Goal: Complete application form: Complete application form

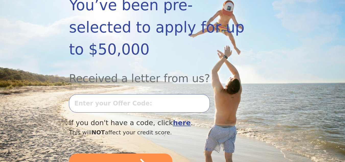
scroll to position [105, 0]
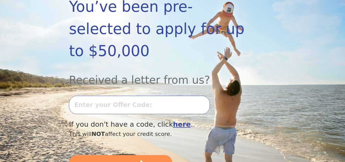
click at [119, 95] on input "text" at bounding box center [139, 104] width 141 height 18
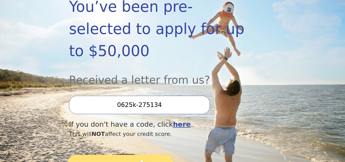
type input "0625k-275134"
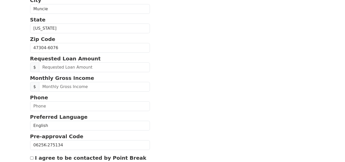
scroll to position [174, 0]
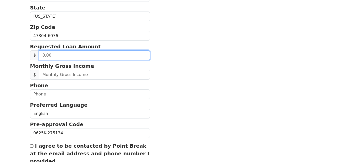
click at [68, 55] on input "text" at bounding box center [94, 55] width 111 height 10
drag, startPoint x: 58, startPoint y: 56, endPoint x: 37, endPoint y: 55, distance: 21.5
click at [37, 55] on div "$" at bounding box center [90, 55] width 120 height 10
type input "50,000.00"
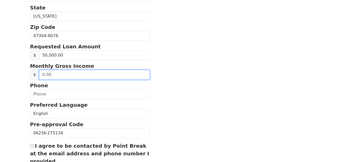
click at [59, 75] on input "text" at bounding box center [94, 75] width 111 height 10
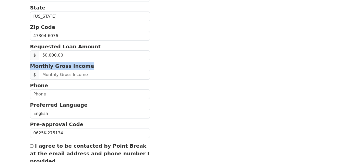
drag, startPoint x: 86, startPoint y: 65, endPoint x: 30, endPoint y: 68, distance: 56.5
click at [29, 68] on div "First Name Roni Last Name Romero Contreras Email Address Re-Enter Email Address…" at bounding box center [172, 21] width 291 height 390
copy p "Monthly Gross Income"
click at [206, 56] on section "First Name Roni Last Name Romero Contreras Email Address Re-Enter Email Address…" at bounding box center [172, 34] width 285 height 333
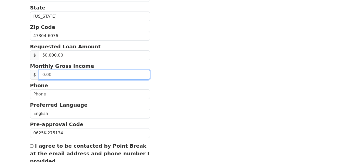
click at [45, 76] on input "text" at bounding box center [94, 75] width 111 height 10
click at [56, 74] on input "text" at bounding box center [94, 75] width 111 height 10
type input "0.50"
drag, startPoint x: 56, startPoint y: 74, endPoint x: 38, endPoint y: 75, distance: 18.4
click at [38, 75] on div "$ 0.50" at bounding box center [90, 75] width 120 height 10
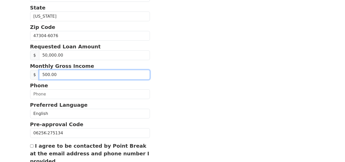
type input "5,000.00"
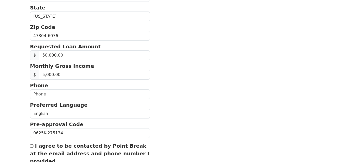
click at [153, 86] on section "First Name Roni Last Name Romero Contreras Email Address Re-Enter Email Address…" at bounding box center [172, 34] width 285 height 333
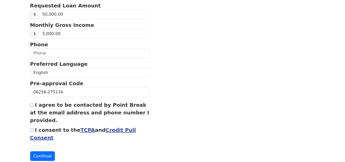
scroll to position [225, 0]
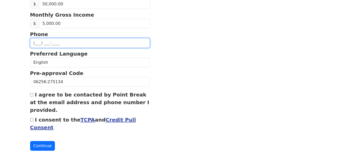
click at [49, 43] on input "text" at bounding box center [90, 43] width 120 height 10
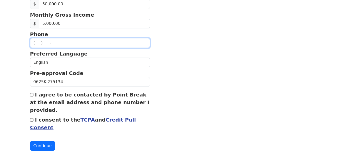
click at [70, 46] on input "text" at bounding box center [90, 43] width 120 height 10
type input "(765) 696-1108"
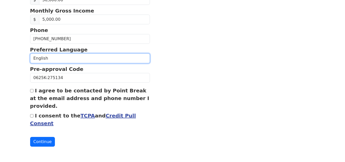
drag, startPoint x: 53, startPoint y: 60, endPoint x: 46, endPoint y: 59, distance: 6.7
click at [46, 59] on select "English Spanish" at bounding box center [90, 58] width 120 height 10
select select "Spanish"
click at [30, 53] on select "English Spanish" at bounding box center [90, 58] width 120 height 10
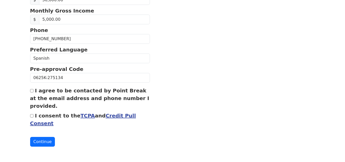
click at [47, 116] on label "I consent to the TCPA and Credit Pull Consent" at bounding box center [83, 119] width 106 height 14
click at [33, 116] on input "I consent to the TCPA and Credit Pull Consent" at bounding box center [31, 115] width 3 height 3
click at [44, 116] on label "I consent to the TCPA and Credit Pull Consent" at bounding box center [83, 119] width 106 height 14
click at [33, 116] on input "I consent to the TCPA and Credit Pull Consent" at bounding box center [31, 115] width 3 height 3
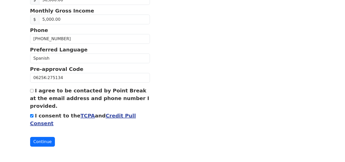
checkbox input "false"
click at [44, 91] on label "I agree to be contacted by Point Break at the email address and phone number I …" at bounding box center [89, 97] width 119 height 21
click at [33, 91] on input "I agree to be contacted by Point Break at the email address and phone number I …" at bounding box center [31, 90] width 3 height 3
checkbox input "true"
click at [41, 142] on button "Continue" at bounding box center [42, 142] width 25 height 10
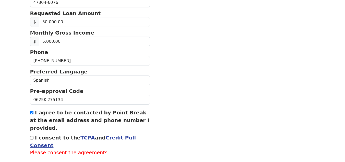
scroll to position [251, 0]
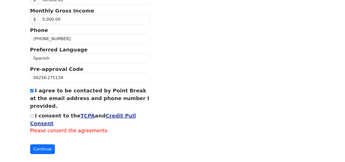
click at [39, 117] on label "I consent to the TCPA and Credit Pull Consent" at bounding box center [83, 119] width 106 height 14
click at [33, 117] on input "I consent to the TCPA and Credit Pull Consent" at bounding box center [31, 115] width 3 height 3
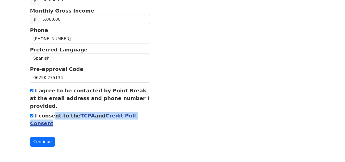
drag, startPoint x: 52, startPoint y: 125, endPoint x: 35, endPoint y: 115, distance: 19.7
click at [35, 115] on div "I consent to the TCPA and Credit Pull Consent" at bounding box center [90, 119] width 120 height 15
copy label "I consent to the TCPA and Credit Pull Consent"
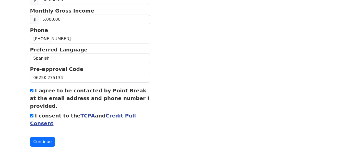
click at [33, 115] on input "I consent to the TCPA and Credit Pull Consent" at bounding box center [31, 115] width 3 height 3
checkbox input "false"
click at [40, 139] on button "Continue" at bounding box center [42, 142] width 25 height 10
click at [47, 140] on button "Continue" at bounding box center [42, 142] width 25 height 10
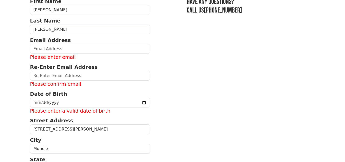
scroll to position [48, 0]
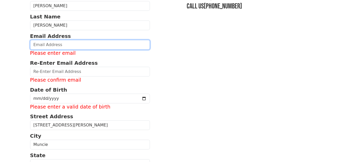
click at [57, 45] on input "email" at bounding box center [90, 45] width 120 height 10
type input "roni.ignacio1876@gmail.com"
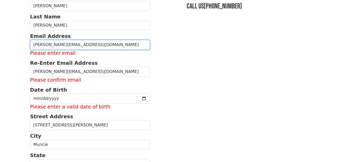
type input "(765) 696-1108"
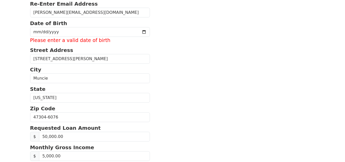
scroll to position [98, 0]
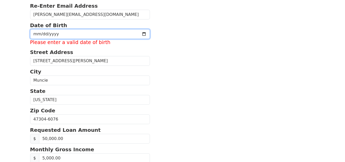
click at [103, 33] on input "date" at bounding box center [90, 34] width 120 height 10
type input "1987-10-07"
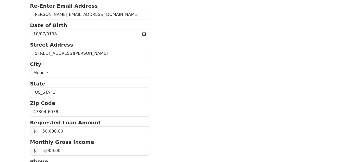
click at [193, 58] on section "First Name Roni Last Name Romero Contreras Email Address roni.ignacio1876@gmail…" at bounding box center [172, 110] width 285 height 333
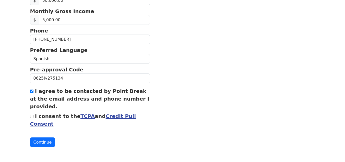
scroll to position [229, 0]
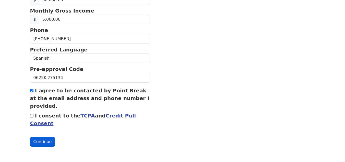
click at [44, 140] on button "Continue" at bounding box center [42, 142] width 25 height 10
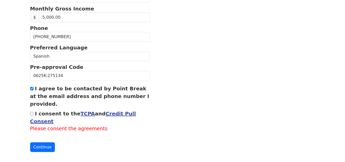
scroll to position [236, 0]
